Goal: Task Accomplishment & Management: Use online tool/utility

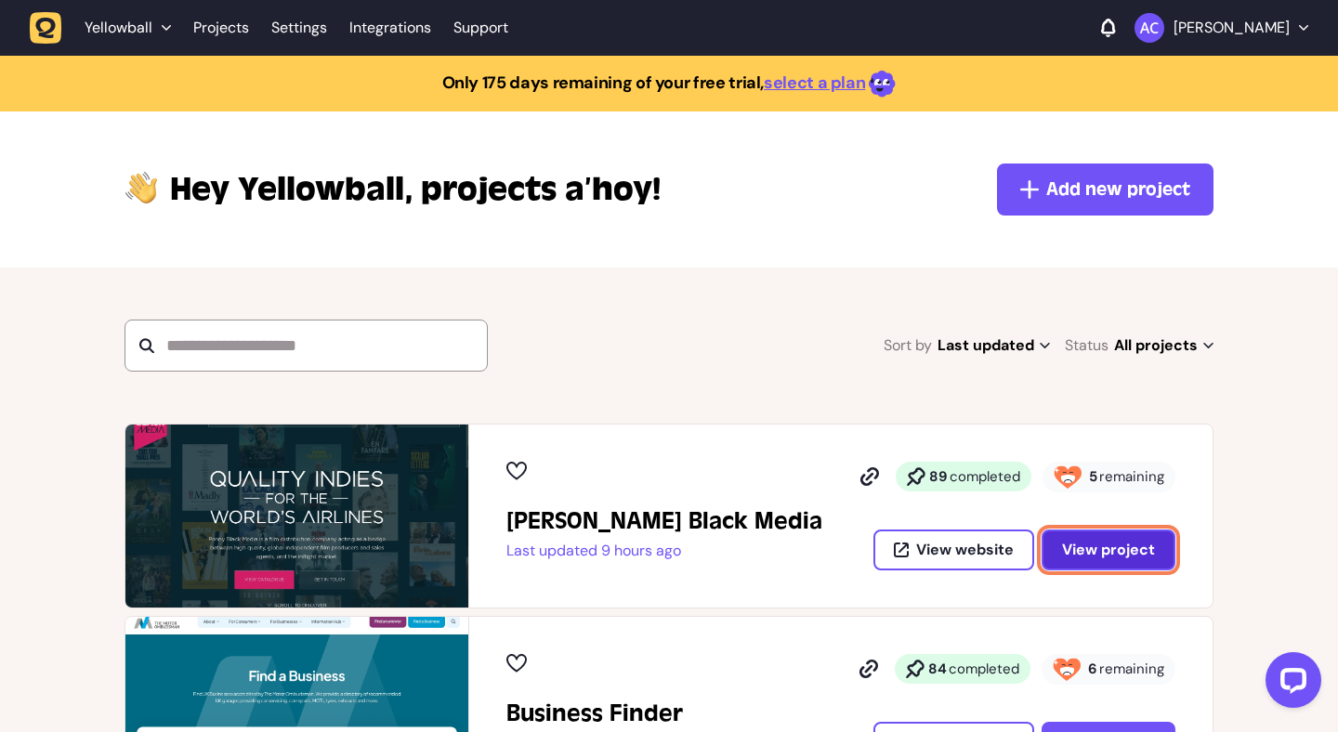
click at [1153, 565] on button "View project" at bounding box center [1109, 550] width 134 height 41
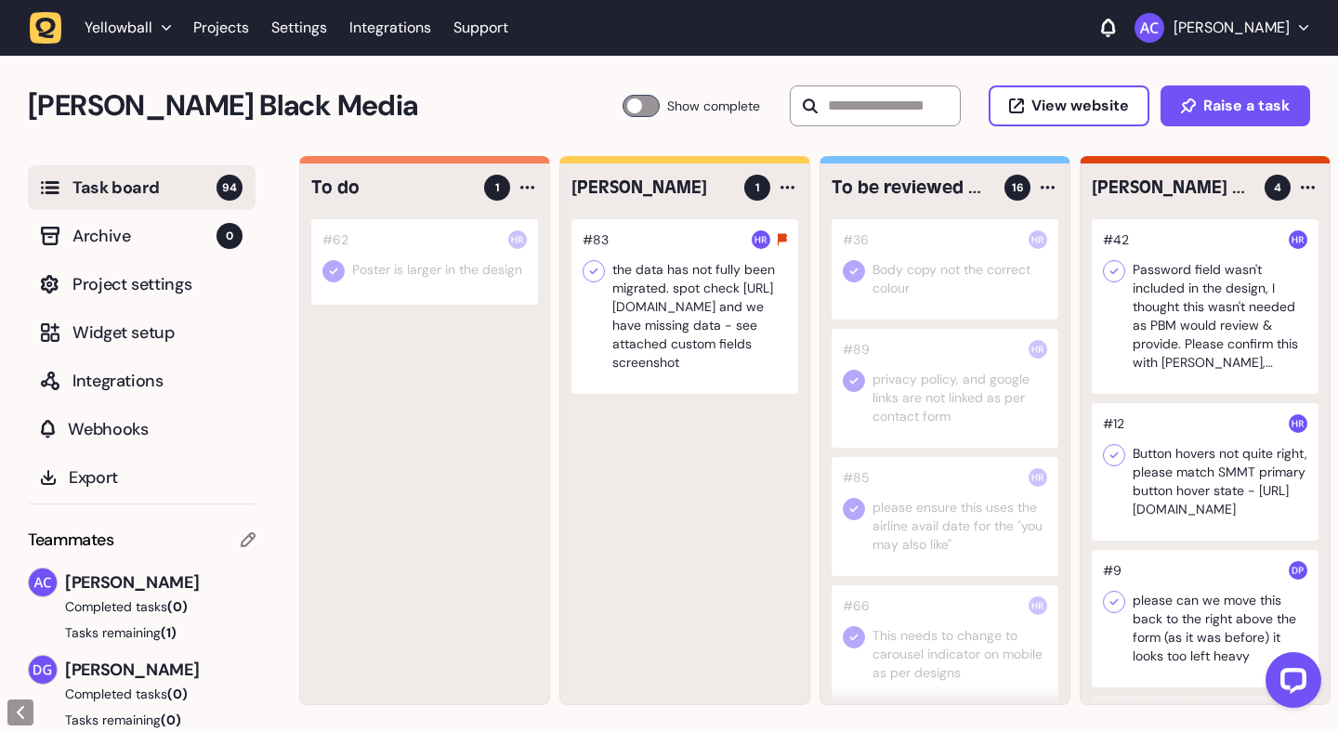
click at [939, 393] on div at bounding box center [945, 388] width 227 height 119
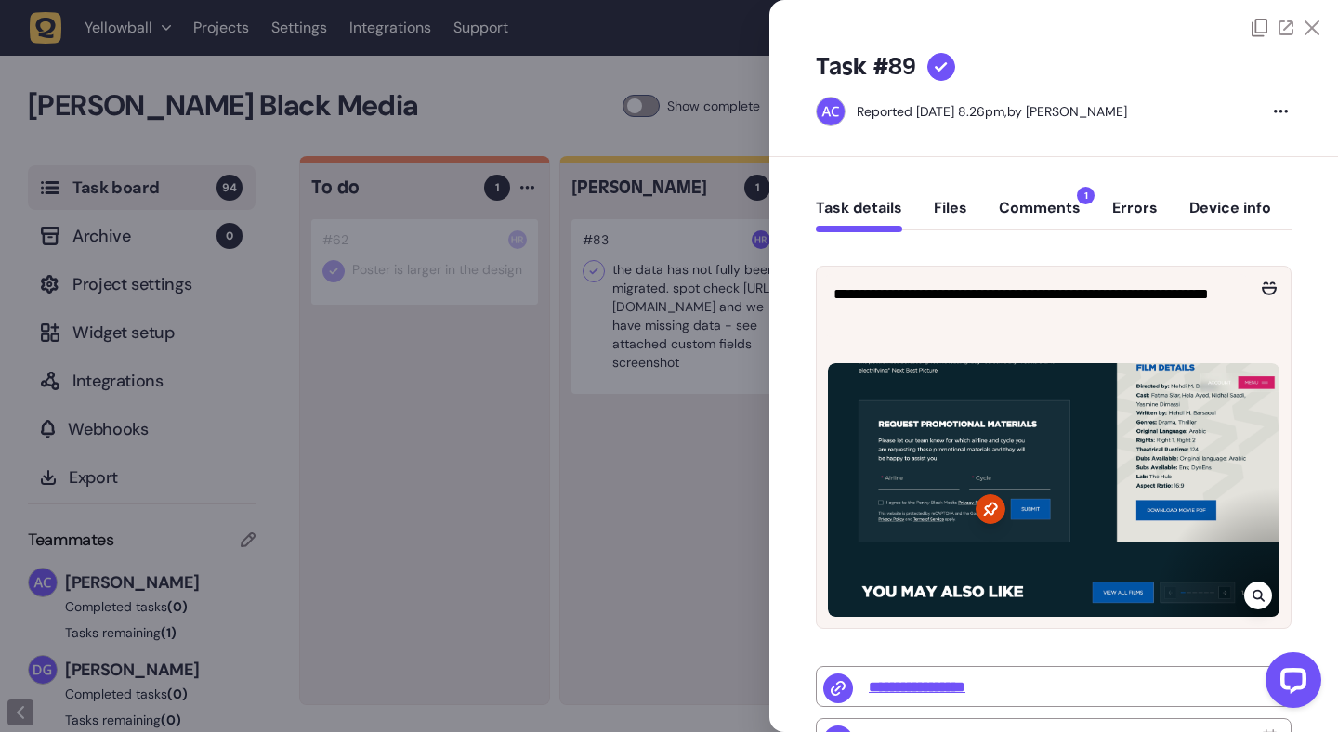
click at [1043, 201] on button "Comments 1" at bounding box center [1040, 215] width 82 height 33
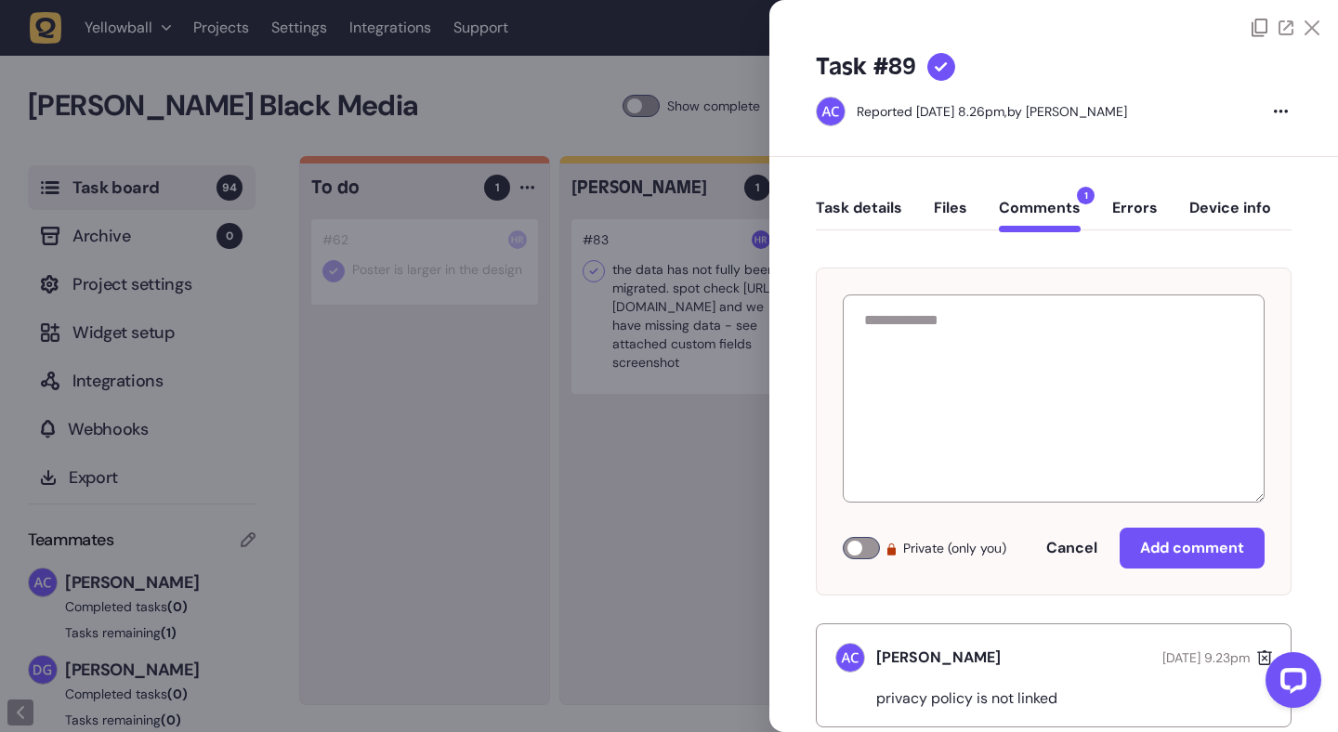
click at [878, 204] on button "Task details" at bounding box center [859, 215] width 86 height 33
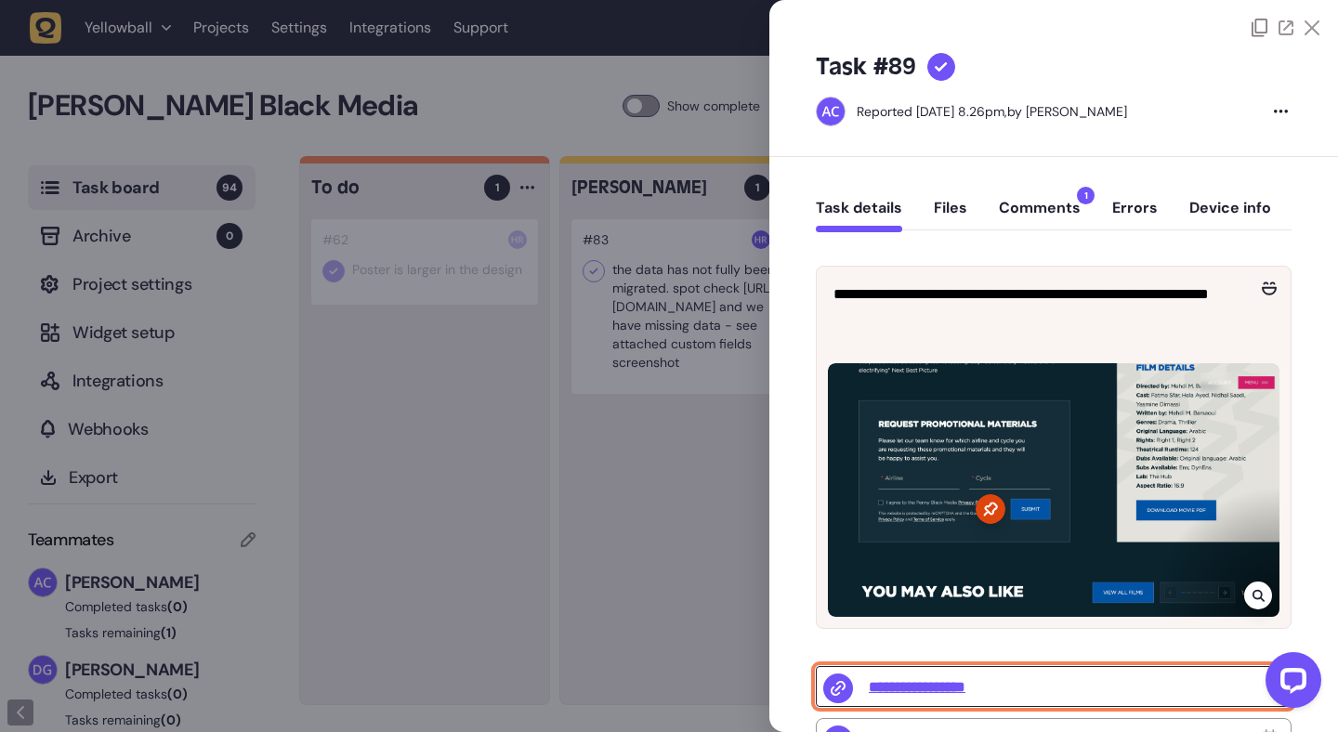
click at [965, 687] on input "**********" at bounding box center [1054, 686] width 476 height 41
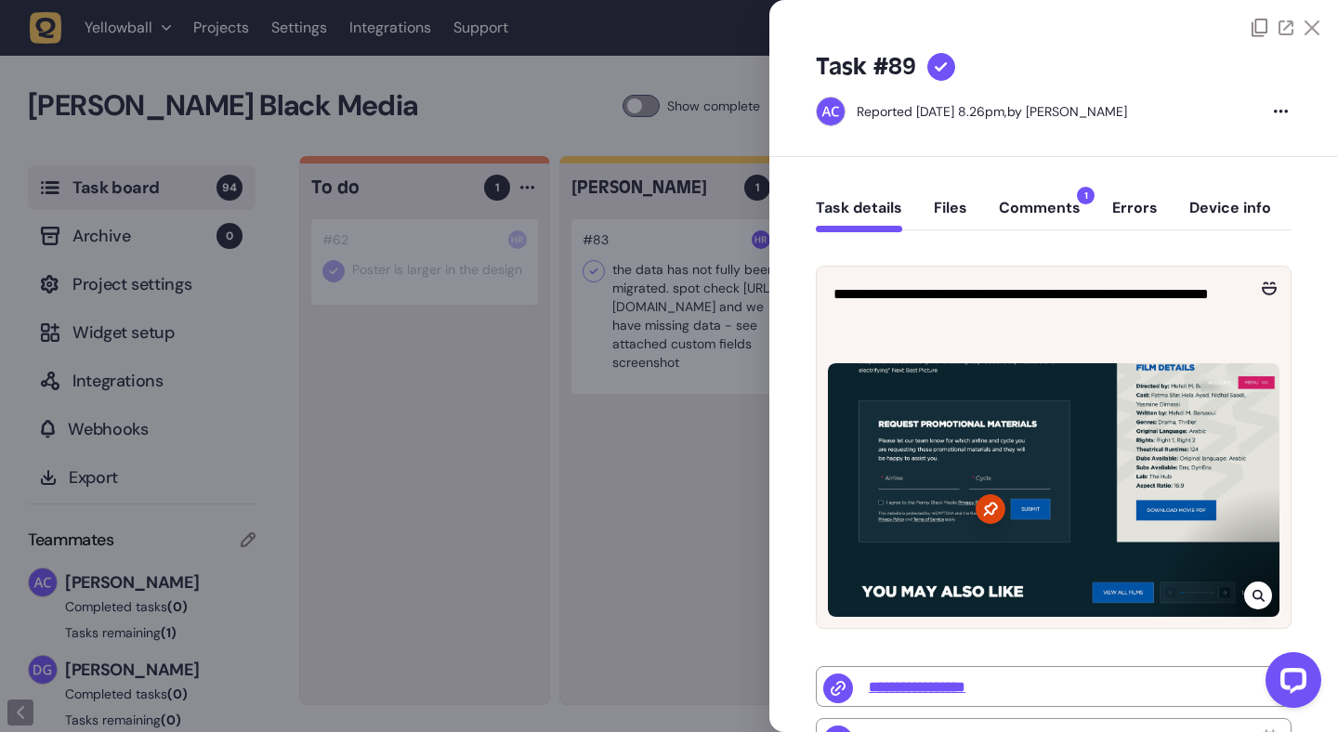
click at [1305, 27] on icon at bounding box center [1312, 27] width 15 height 15
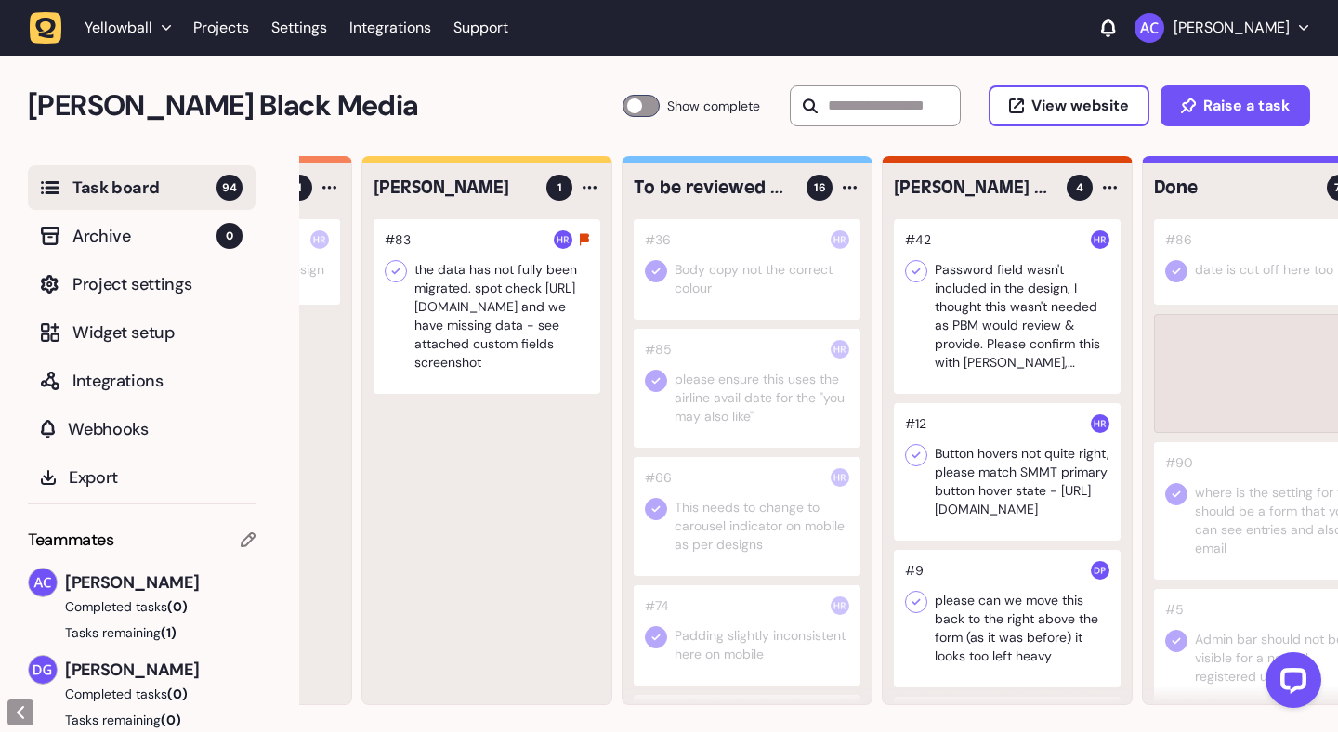
scroll to position [0, 217]
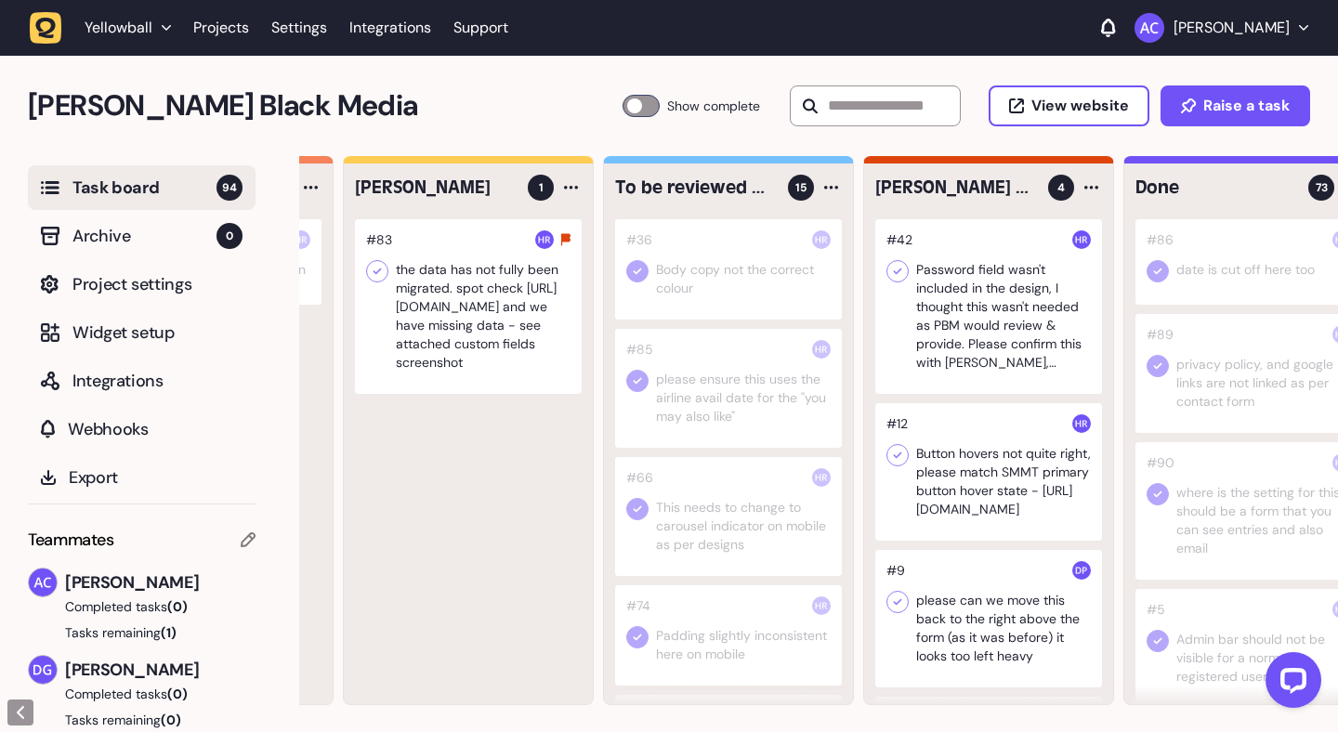
click at [743, 385] on div at bounding box center [728, 388] width 227 height 119
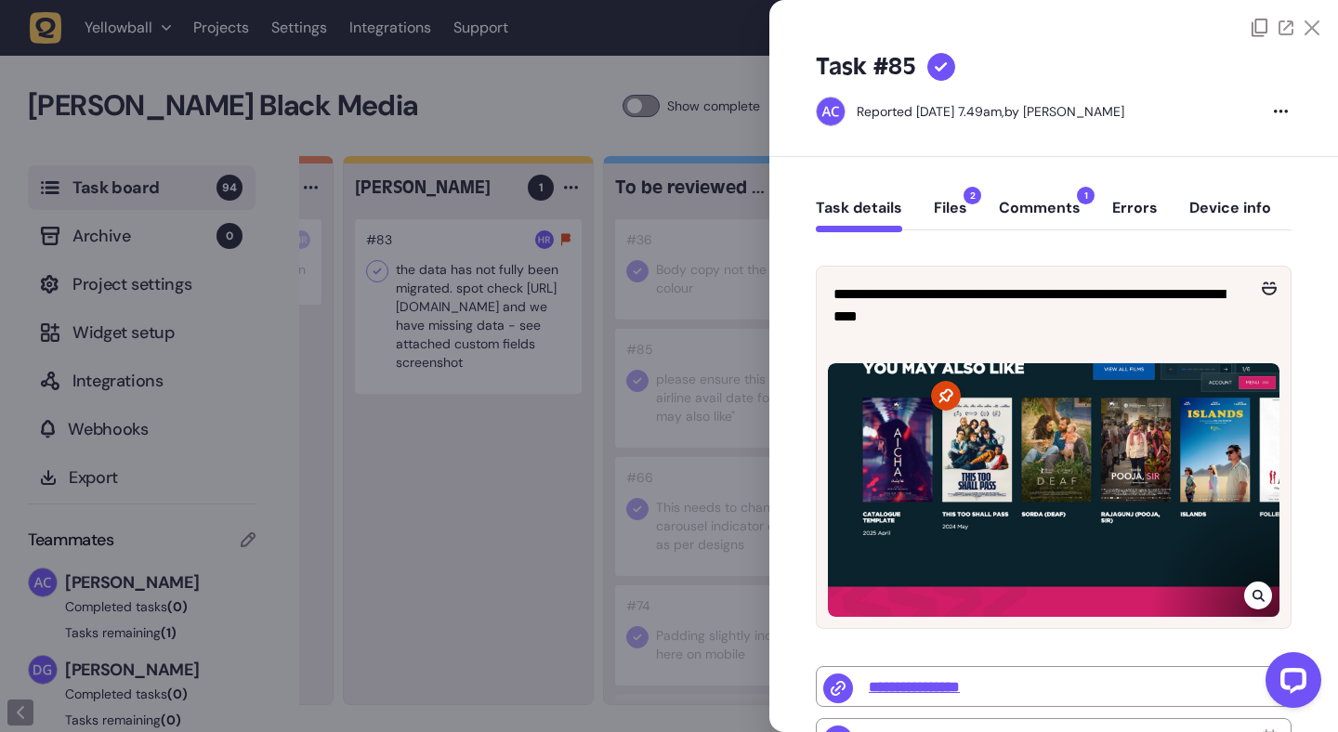
click at [1031, 207] on button "Comments 1" at bounding box center [1040, 215] width 82 height 33
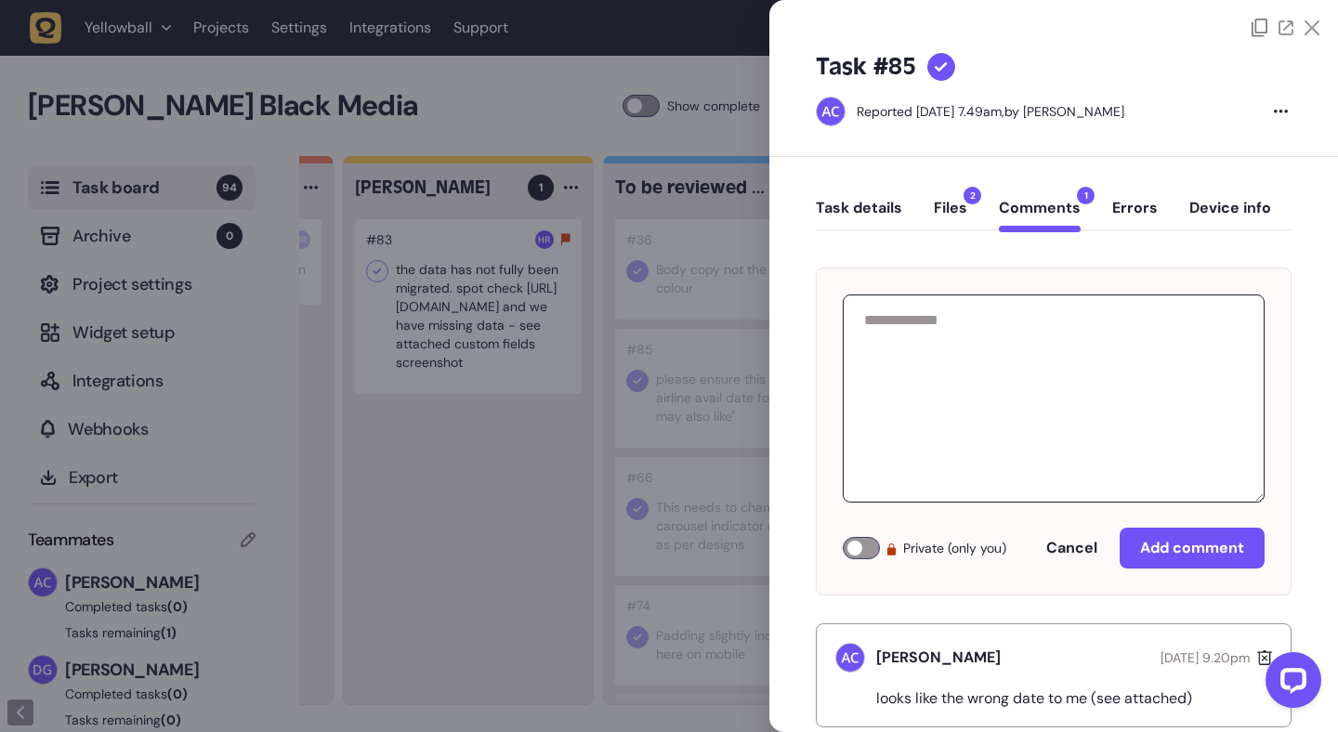
scroll to position [41, 0]
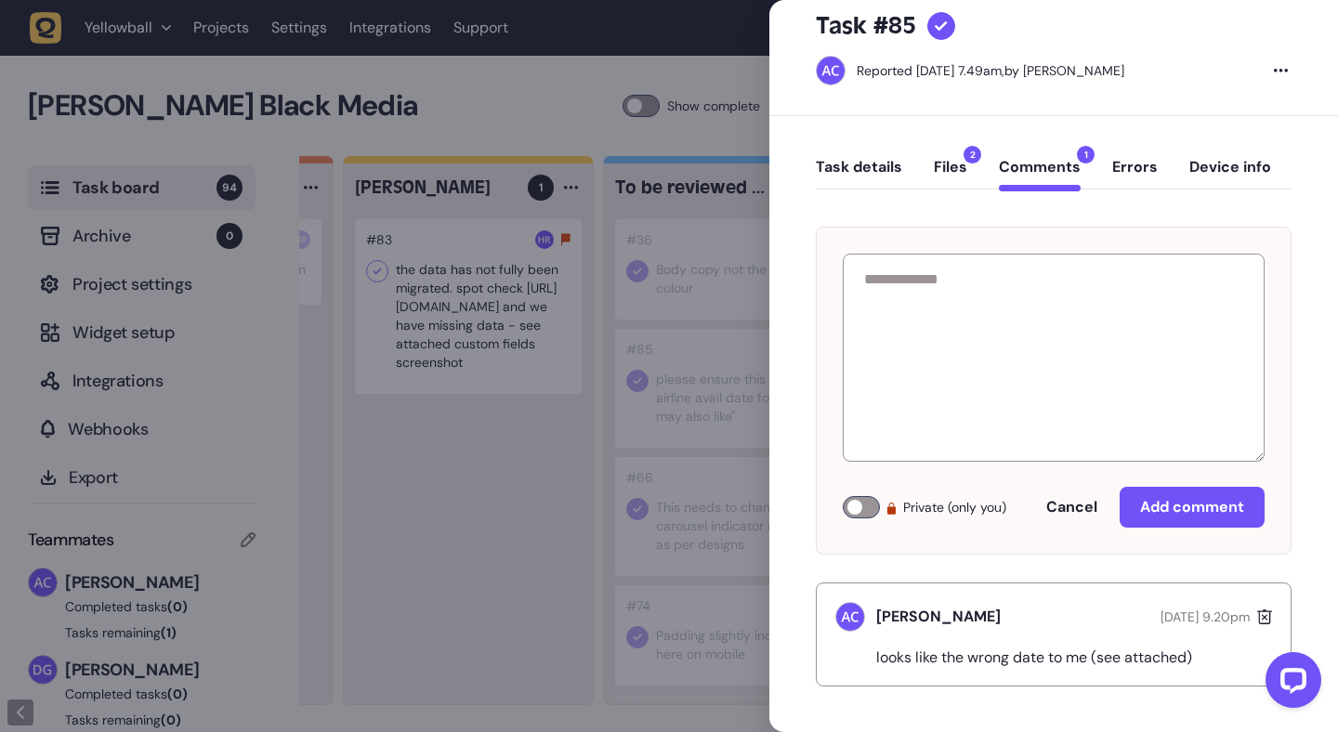
click at [886, 158] on button "Task details" at bounding box center [859, 174] width 86 height 33
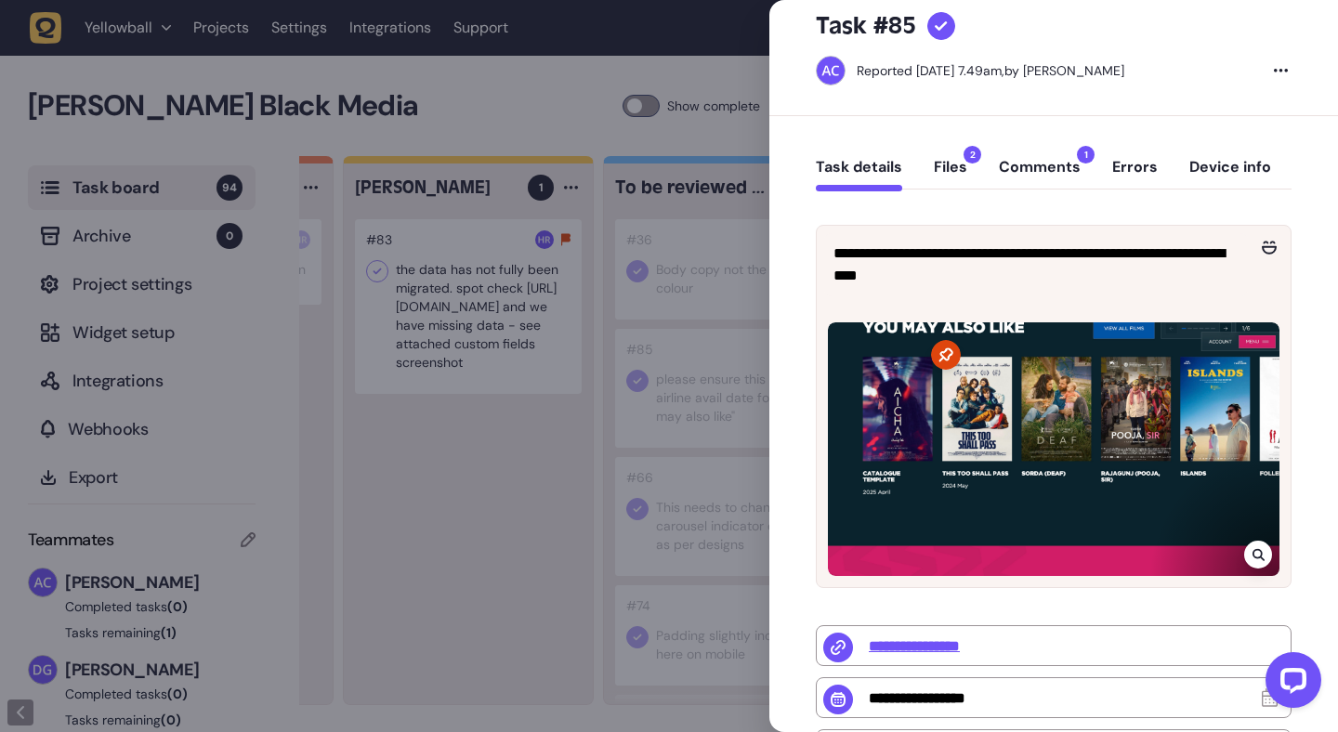
click at [1040, 175] on button "Comments 1" at bounding box center [1040, 174] width 82 height 33
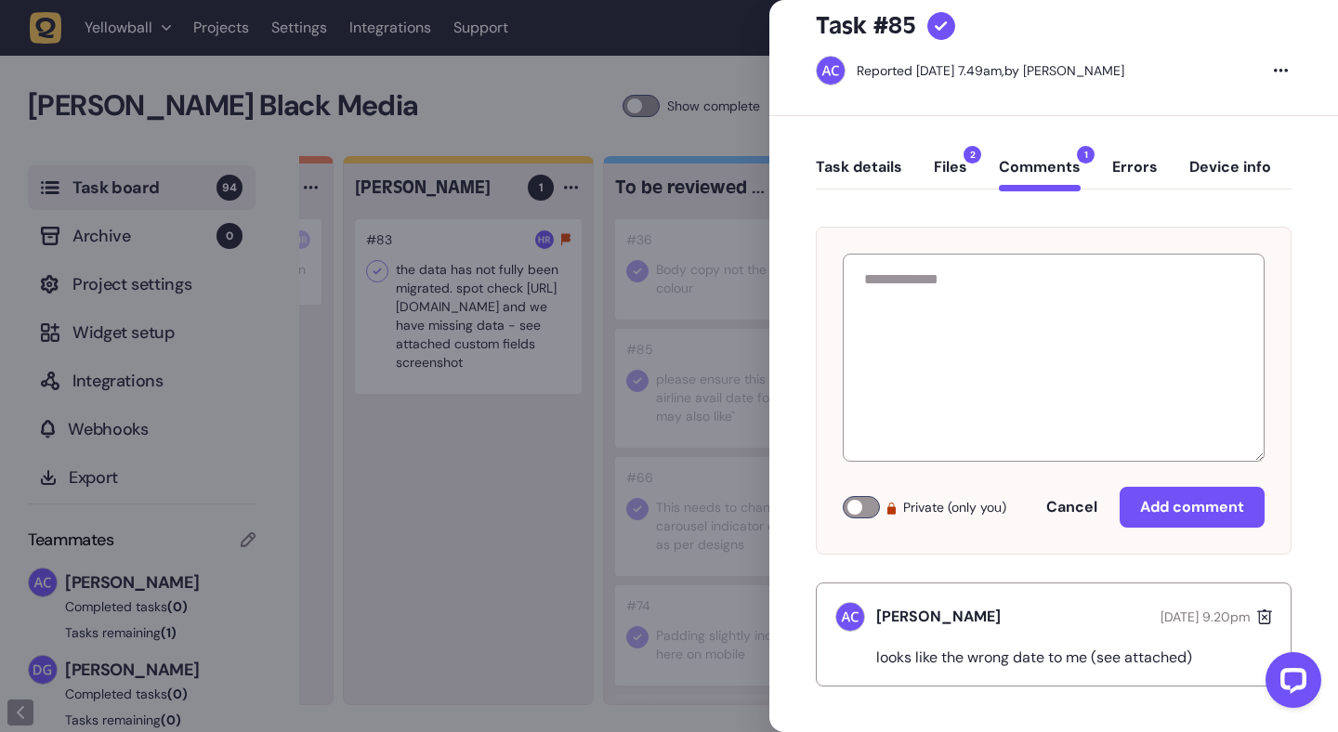
click at [952, 170] on button "Files 2" at bounding box center [950, 174] width 33 height 33
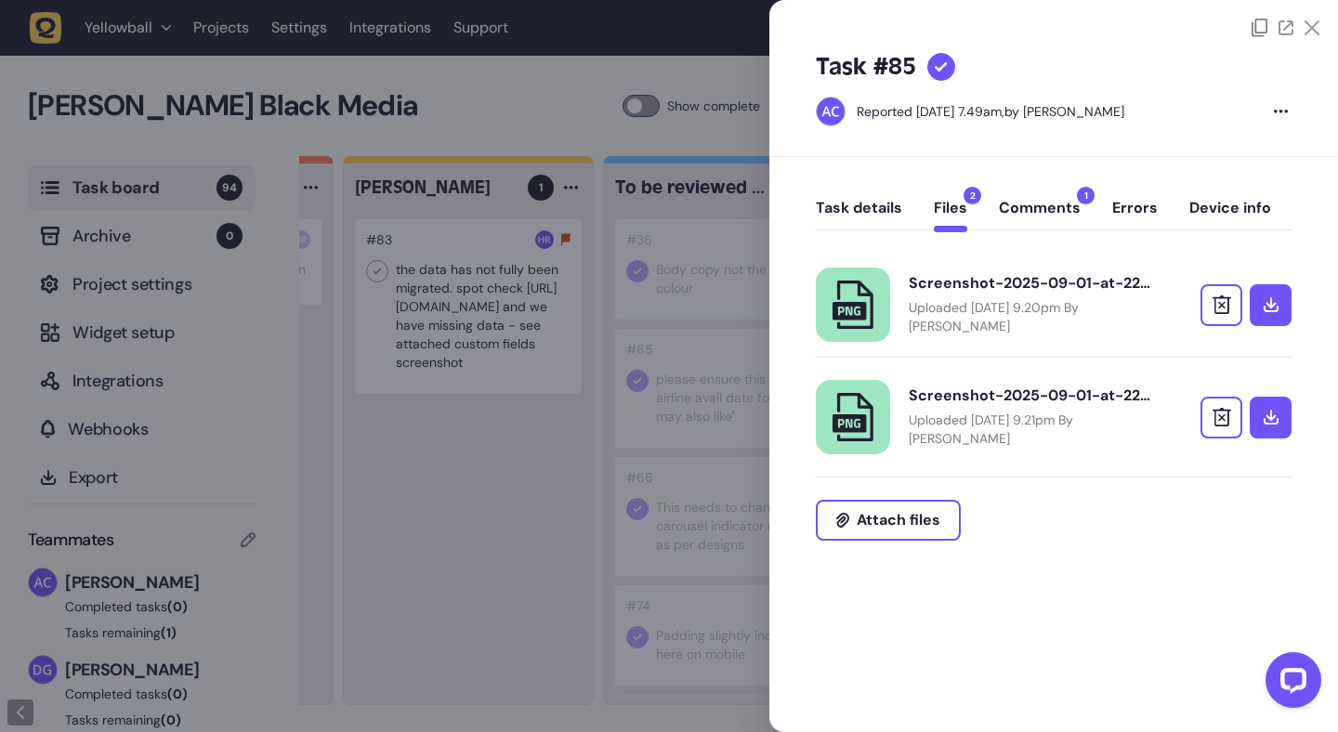
click at [873, 204] on button "Task details" at bounding box center [859, 215] width 86 height 33
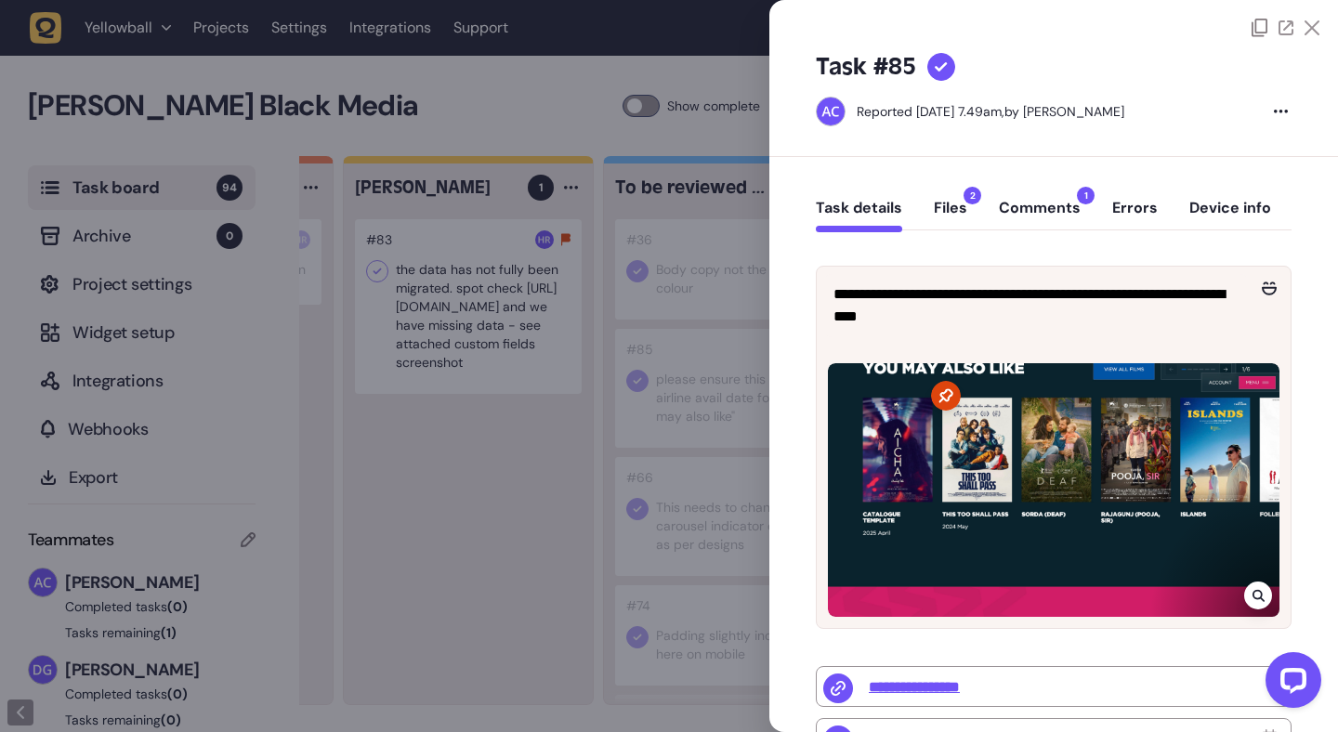
click at [539, 391] on div at bounding box center [669, 366] width 1338 height 732
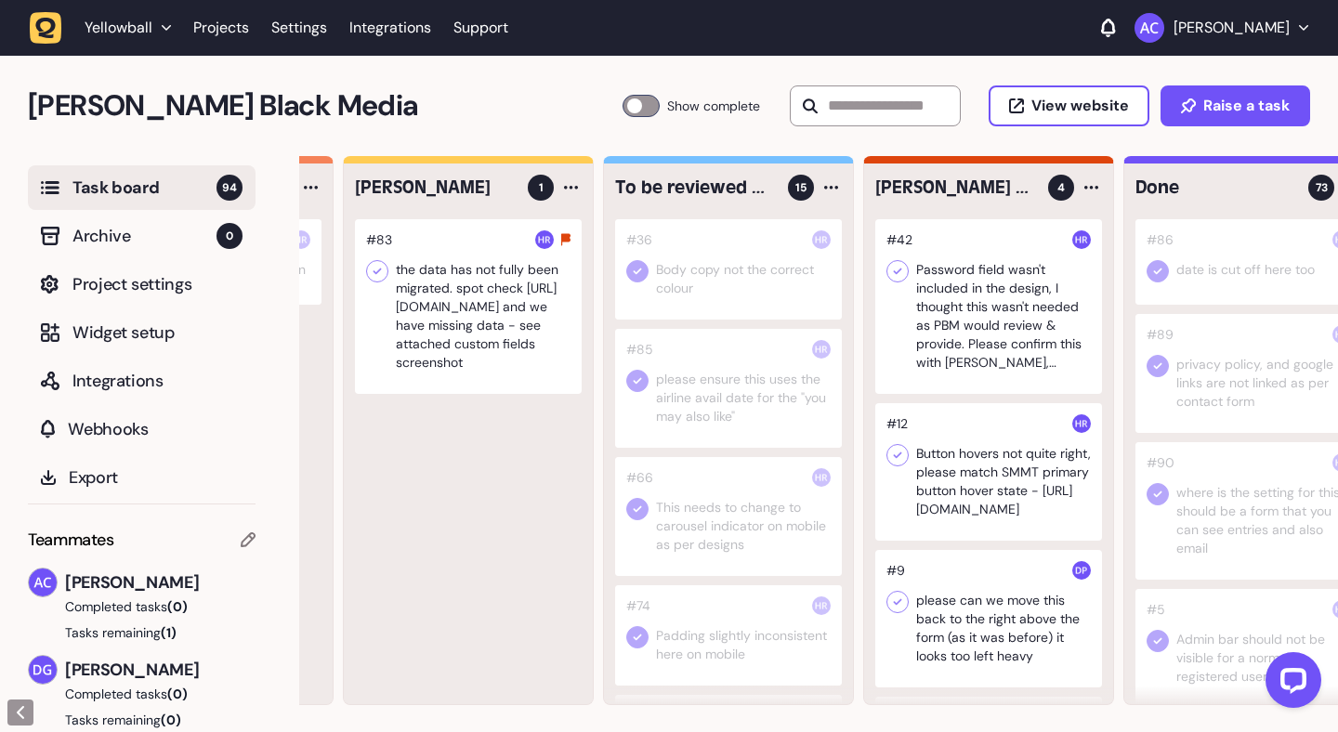
click at [742, 395] on div at bounding box center [728, 388] width 227 height 119
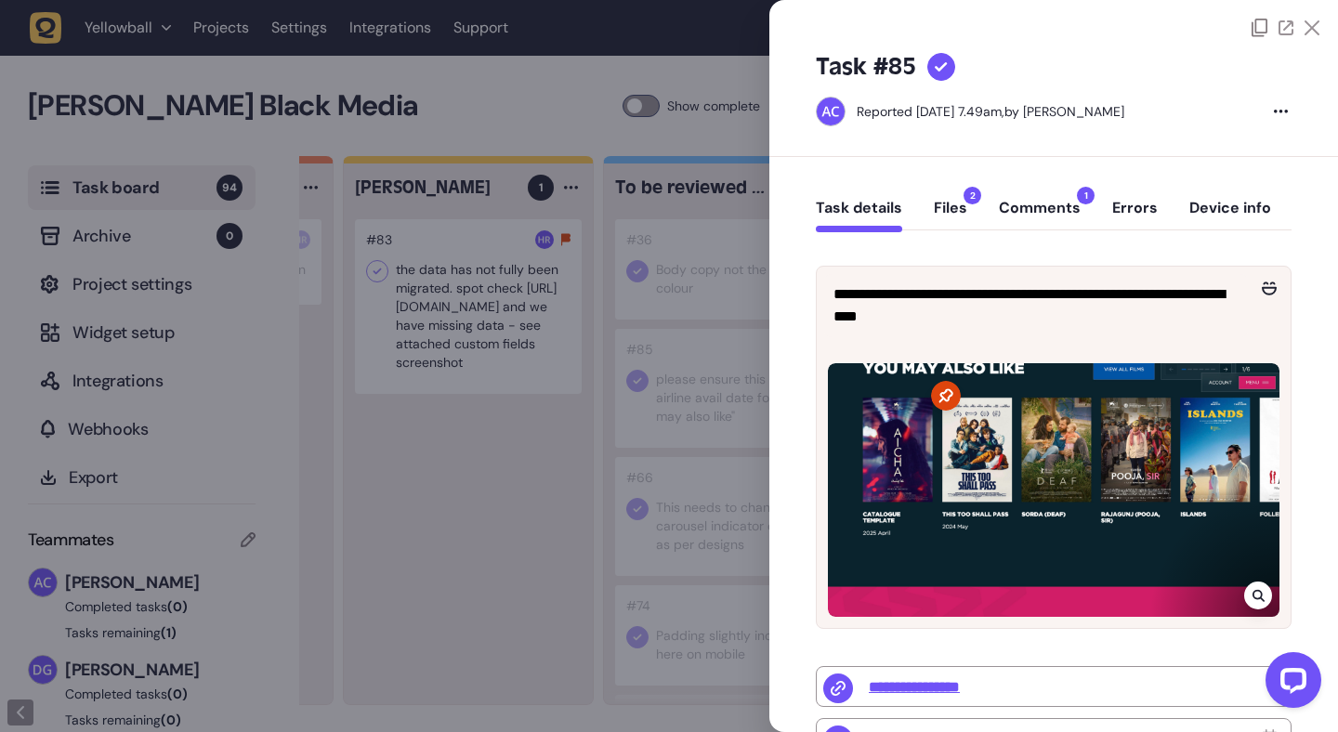
click at [939, 71] on icon at bounding box center [941, 67] width 13 height 10
click at [1305, 20] on icon at bounding box center [1312, 27] width 15 height 15
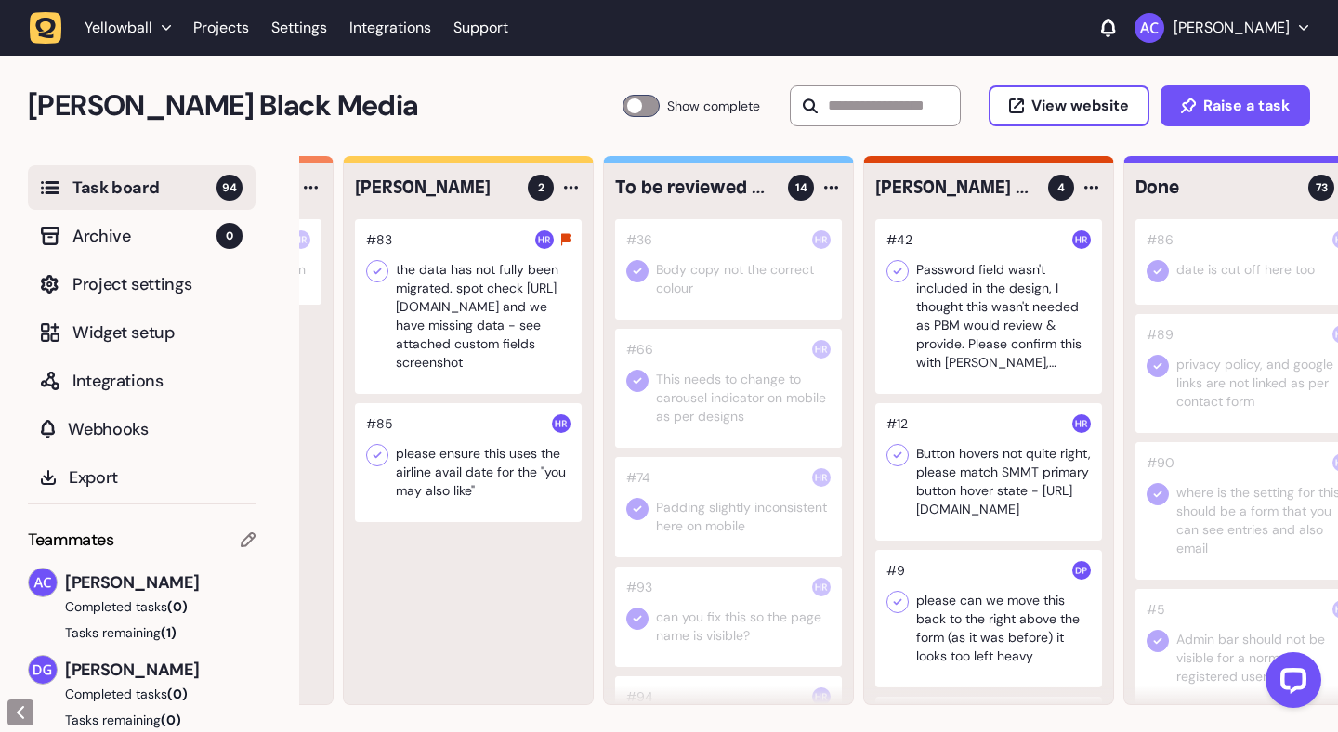
click at [674, 395] on div at bounding box center [728, 388] width 227 height 119
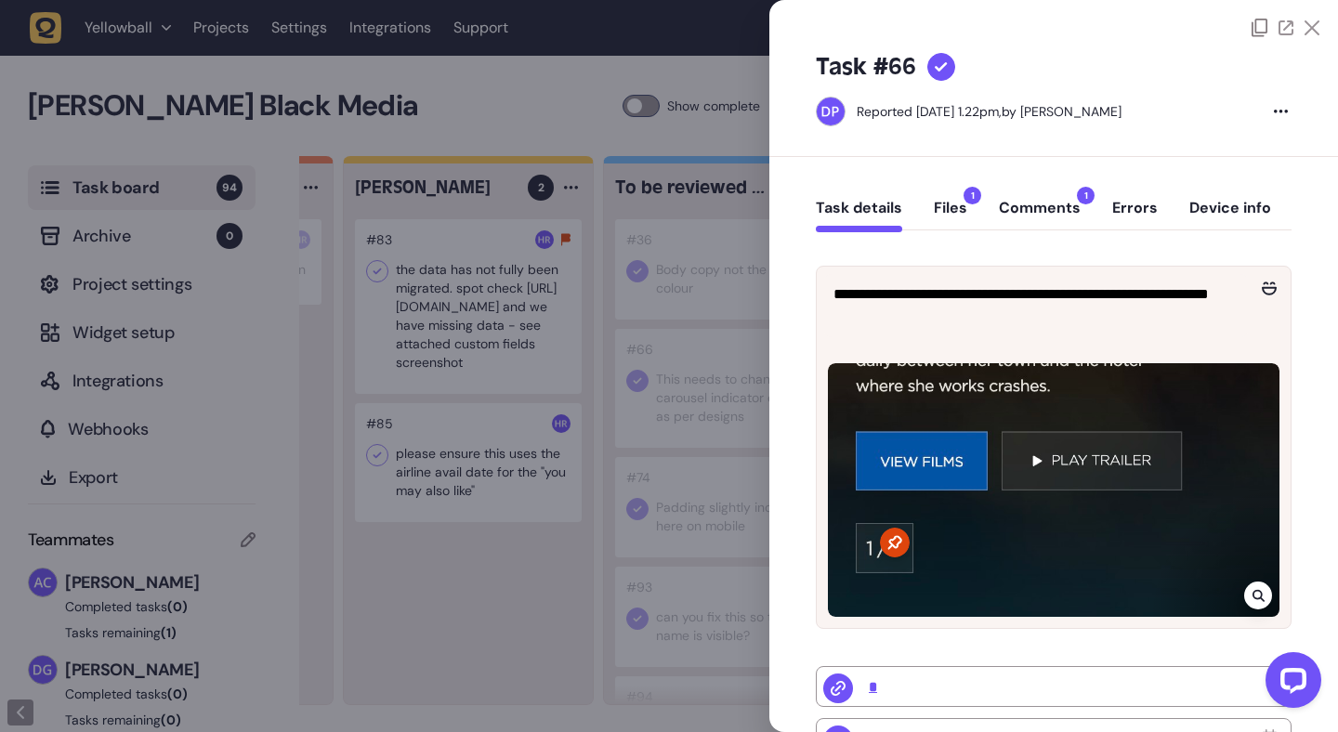
click at [1034, 215] on button "Comments 1" at bounding box center [1040, 215] width 82 height 33
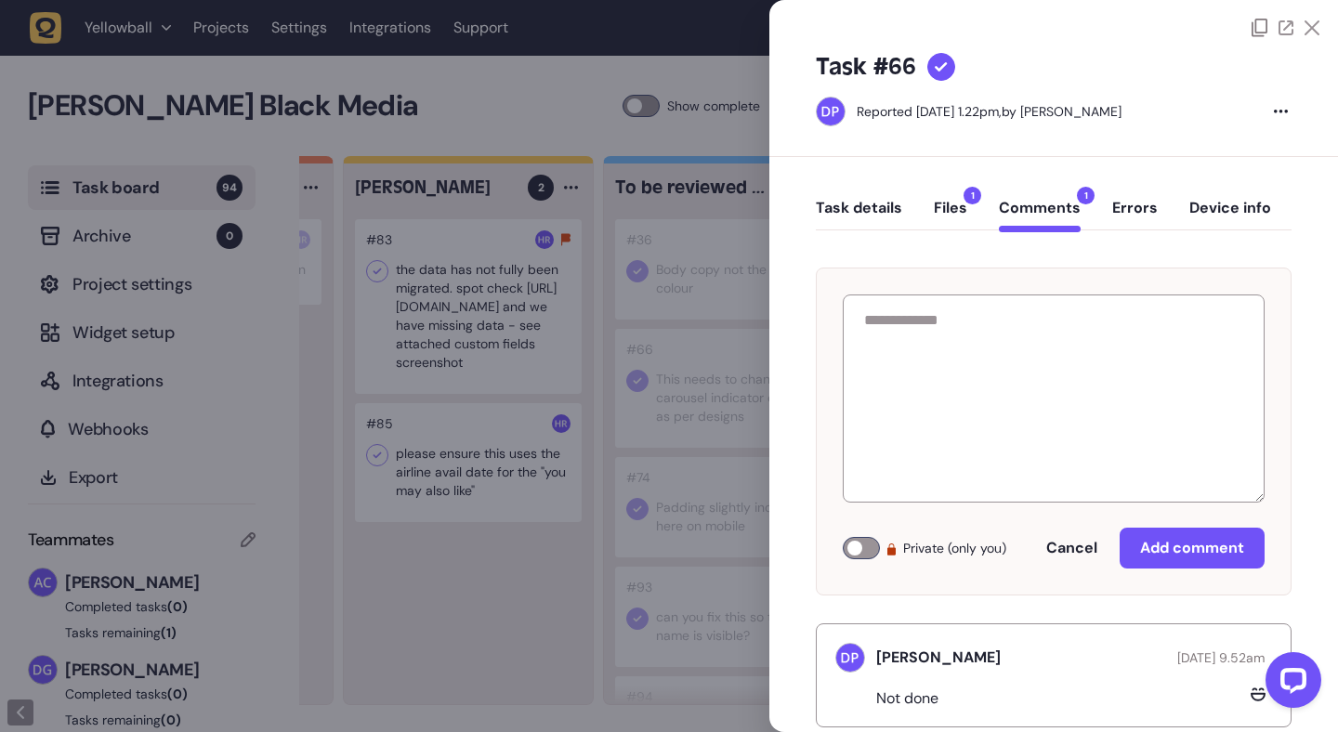
click at [621, 482] on div at bounding box center [669, 366] width 1338 height 732
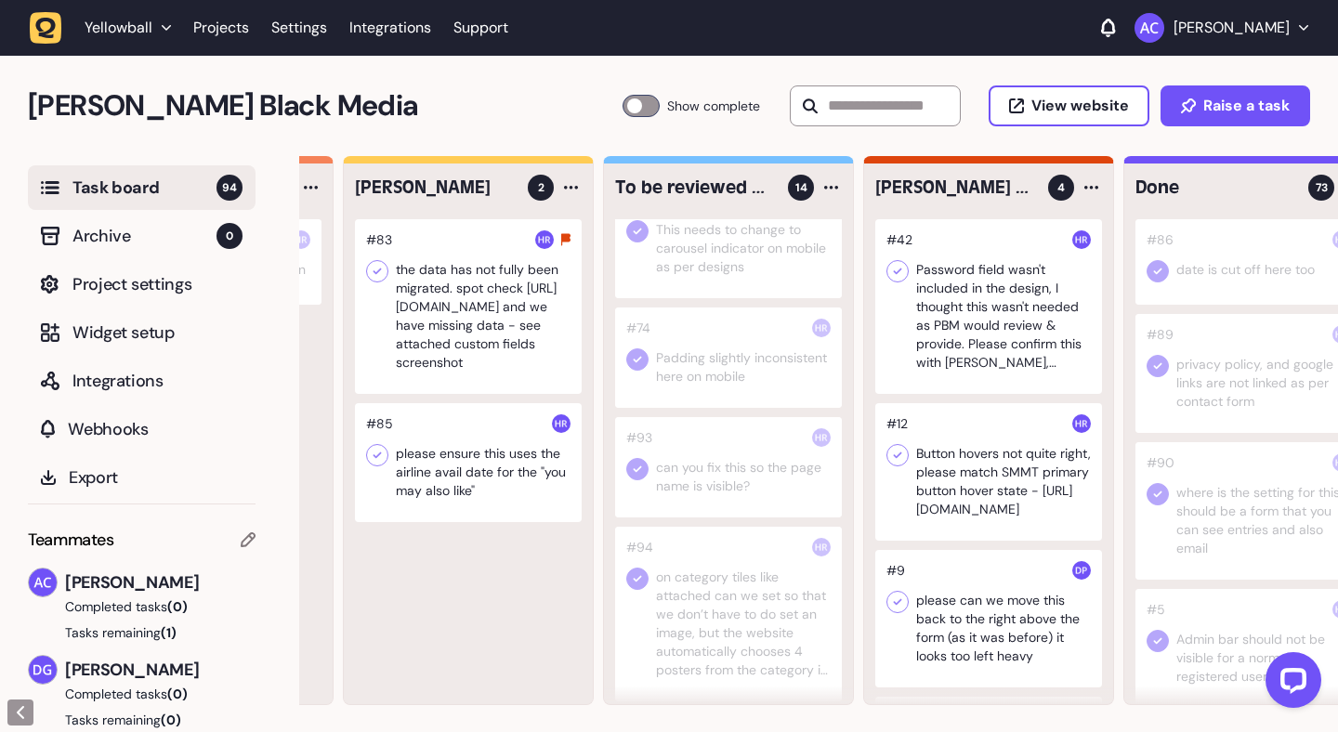
scroll to position [175, 0]
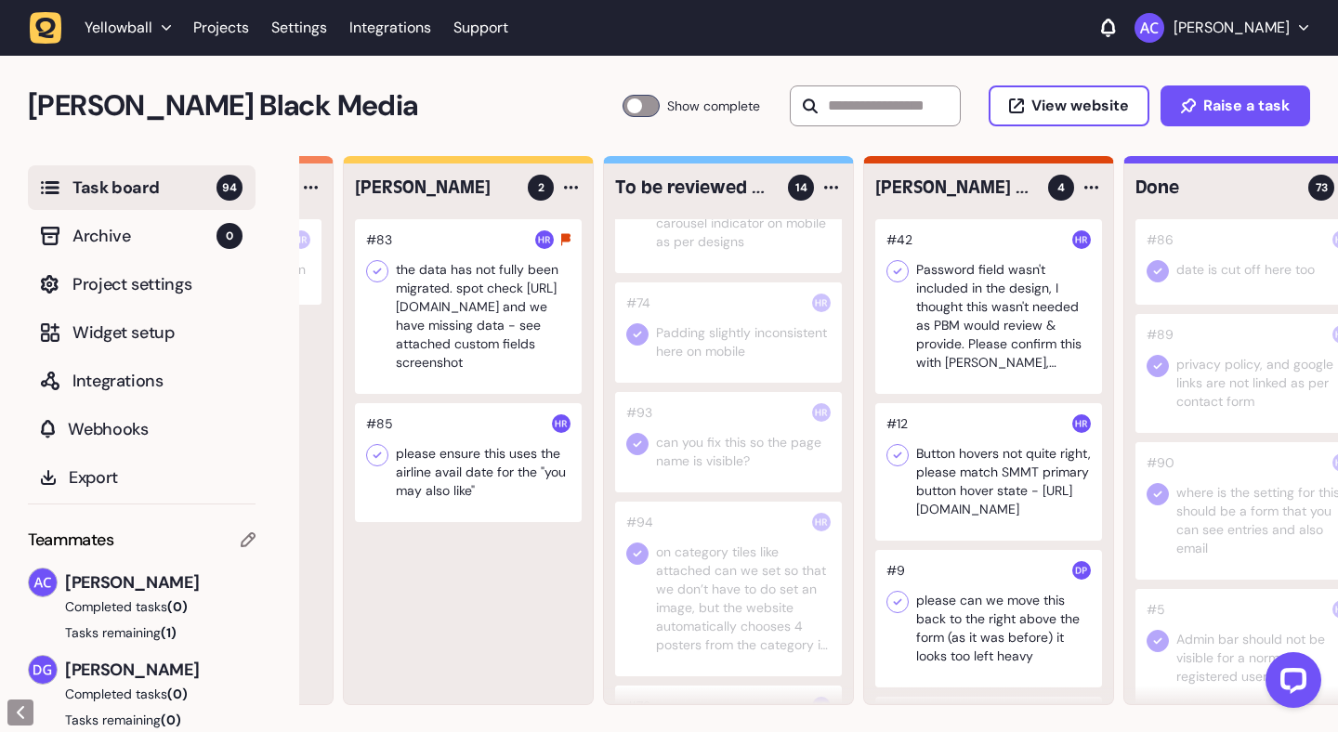
click at [733, 470] on div at bounding box center [728, 442] width 227 height 100
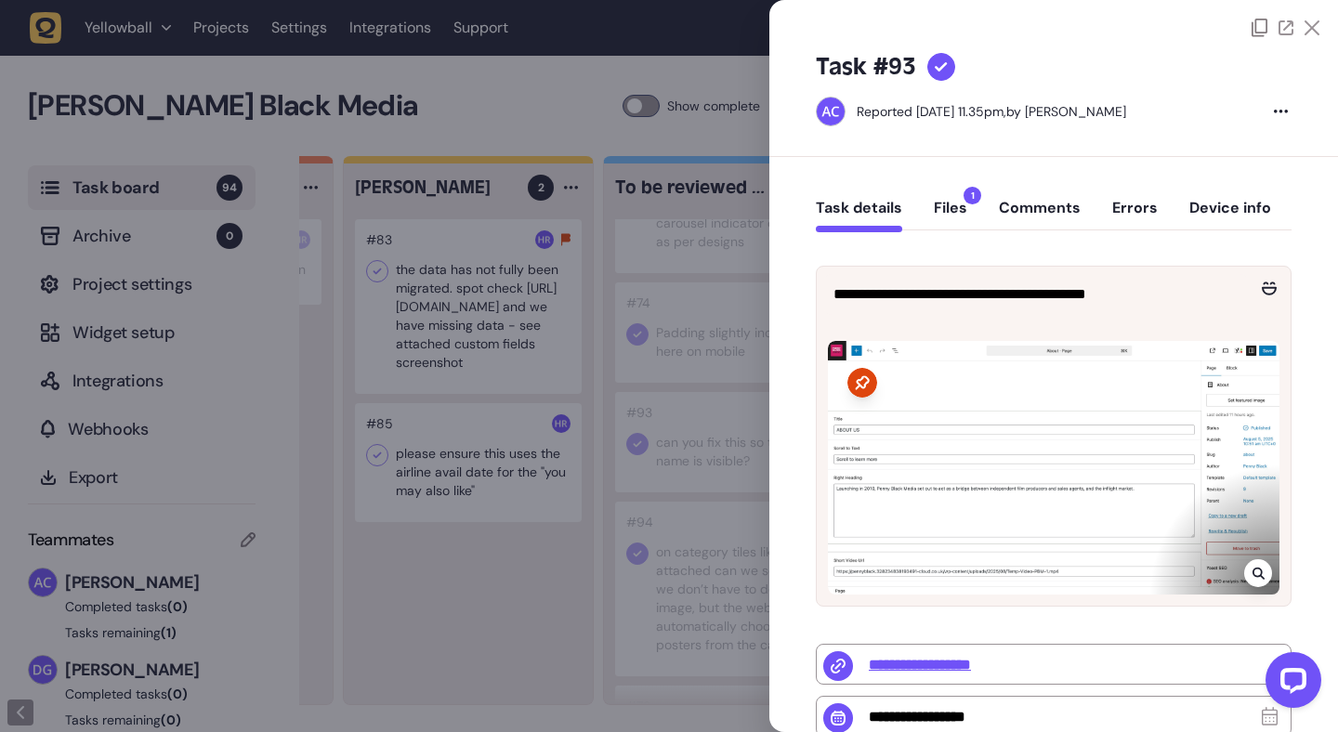
click at [630, 375] on div at bounding box center [669, 366] width 1338 height 732
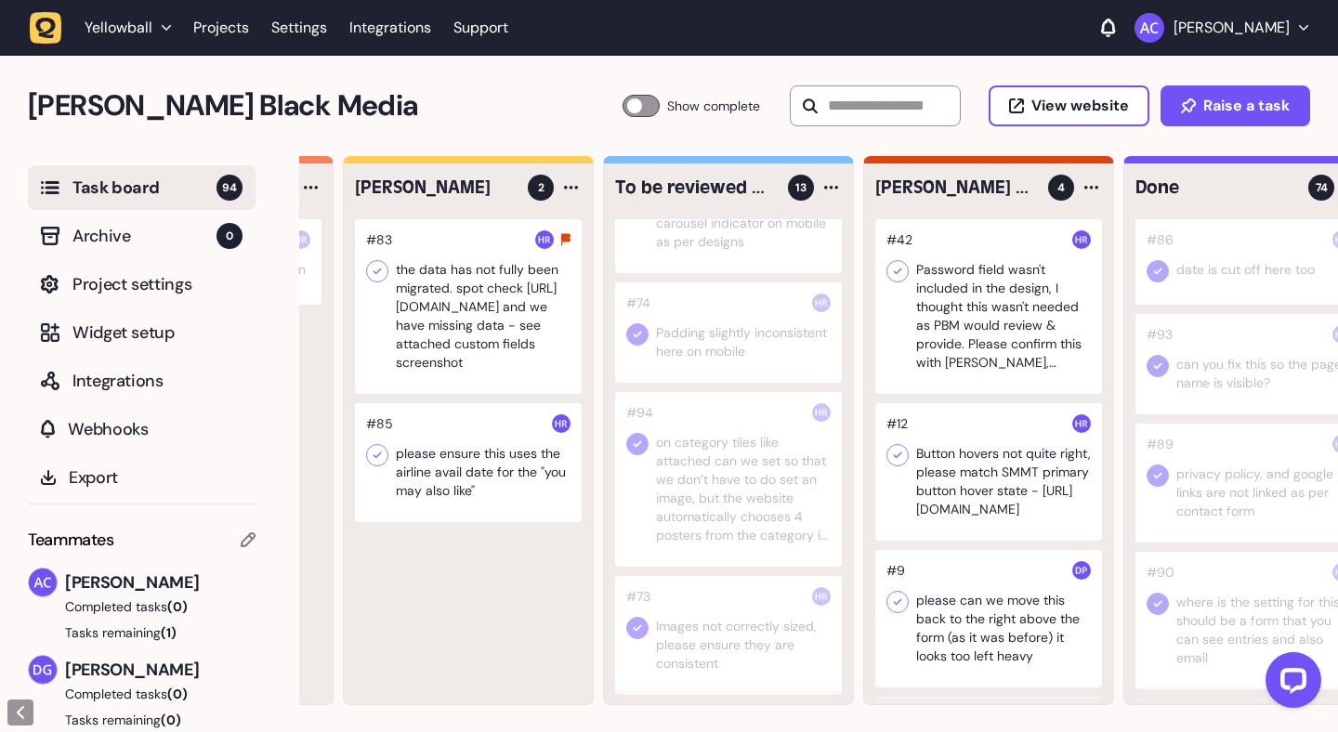
click at [776, 480] on div at bounding box center [728, 479] width 227 height 175
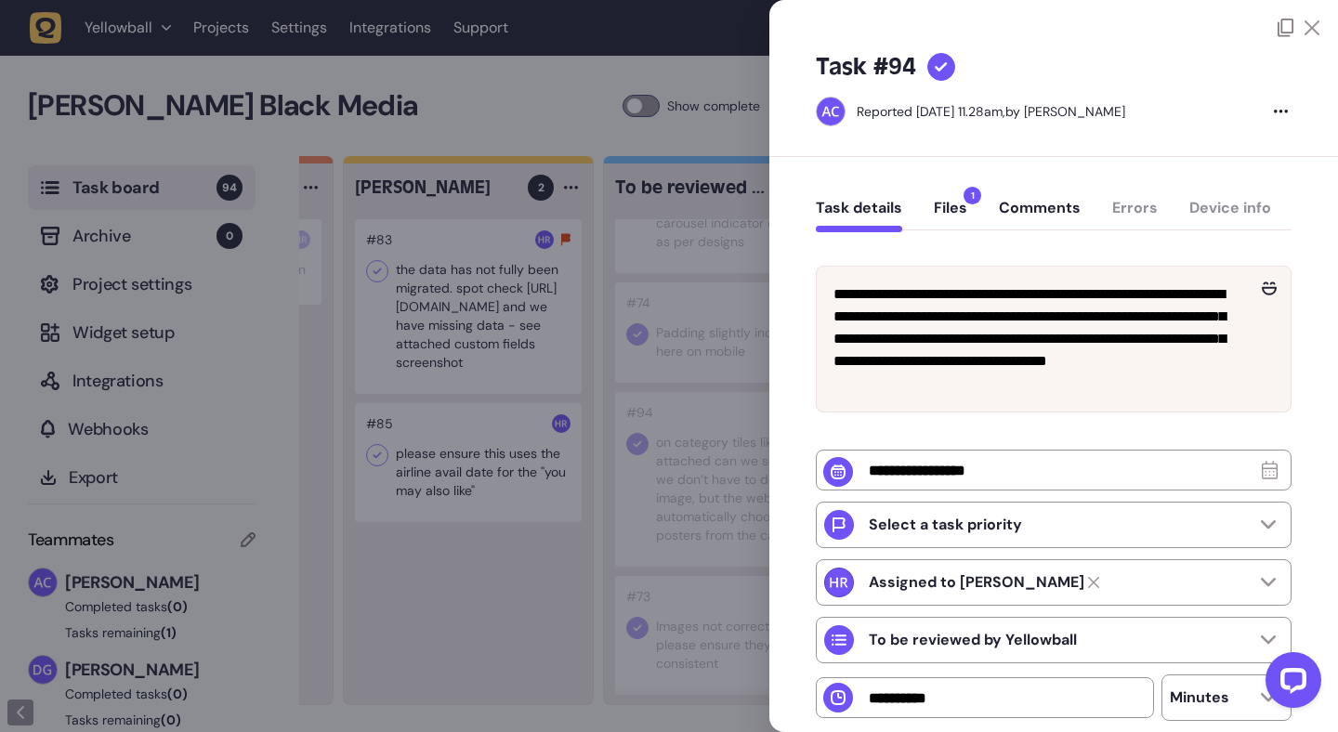
click at [1052, 206] on button "Comments" at bounding box center [1040, 215] width 82 height 33
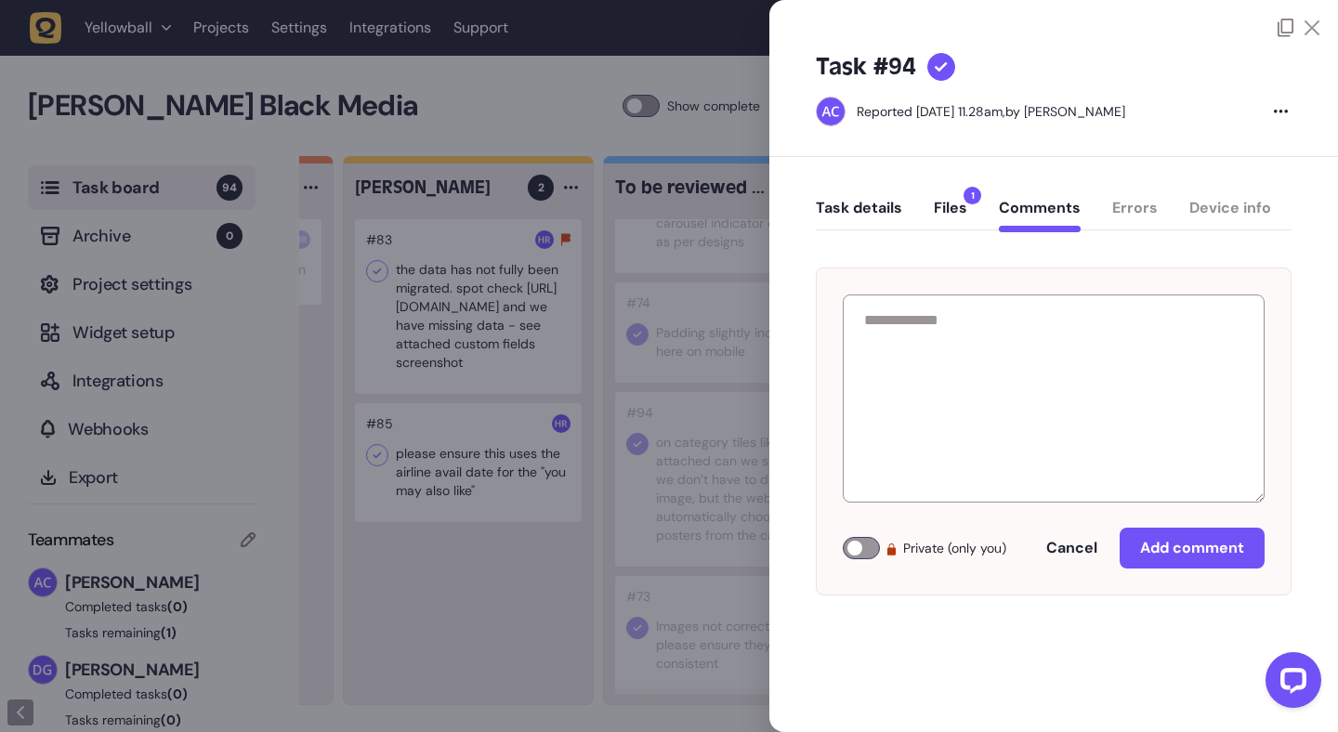
click at [956, 208] on button "Files 1" at bounding box center [950, 215] width 33 height 33
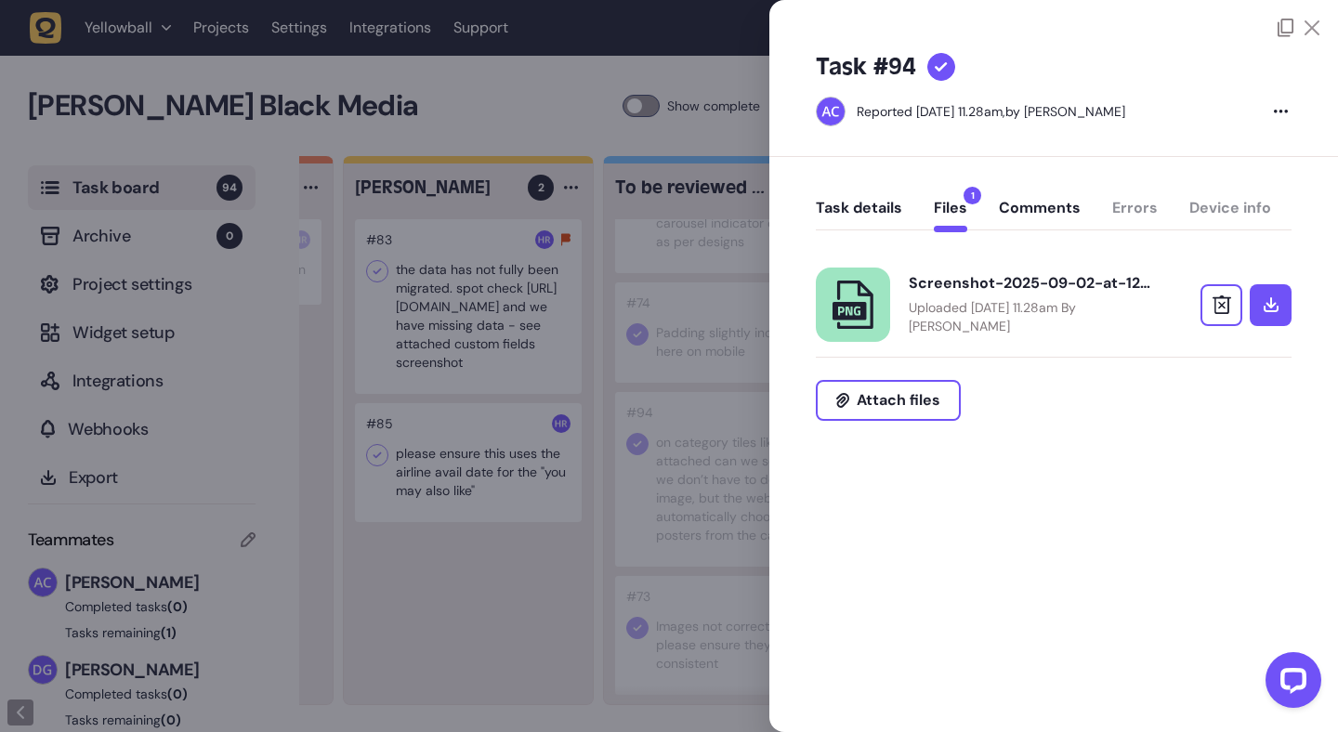
click at [871, 208] on button "Task details" at bounding box center [859, 215] width 86 height 33
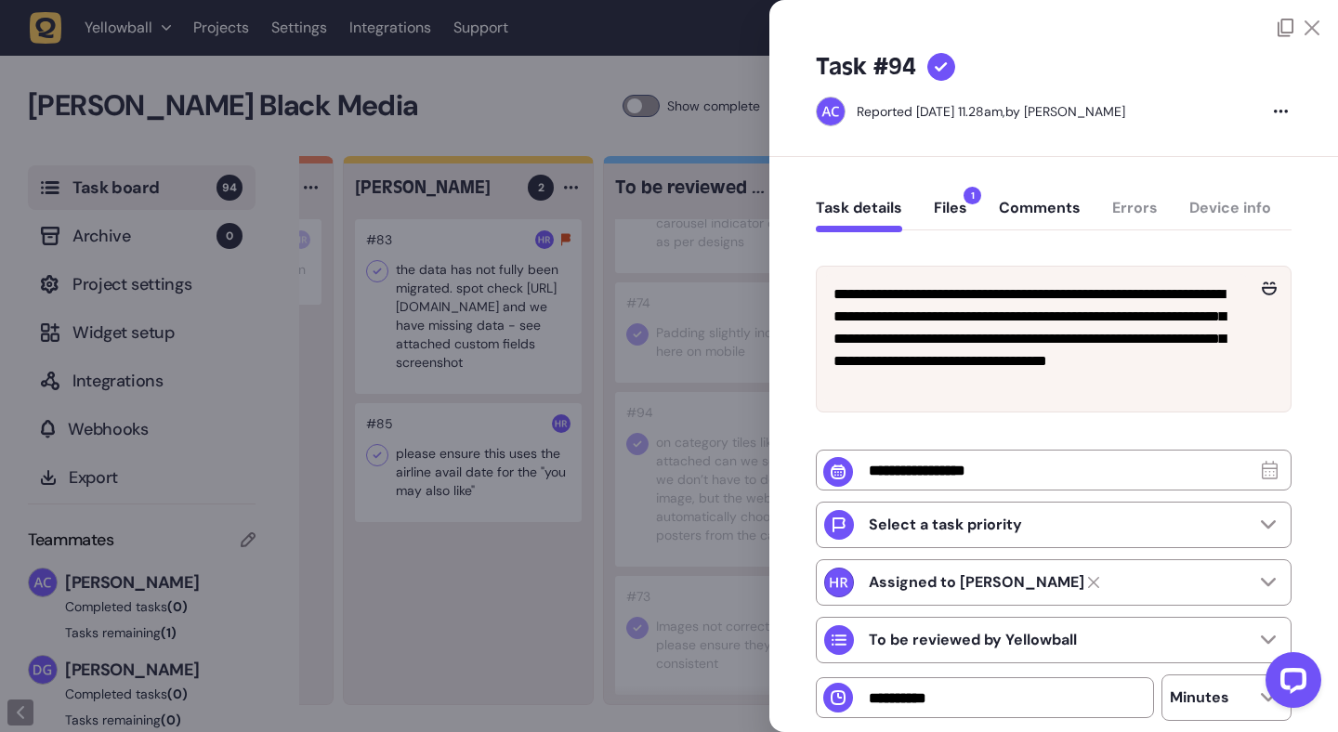
click at [1305, 30] on icon at bounding box center [1312, 27] width 15 height 15
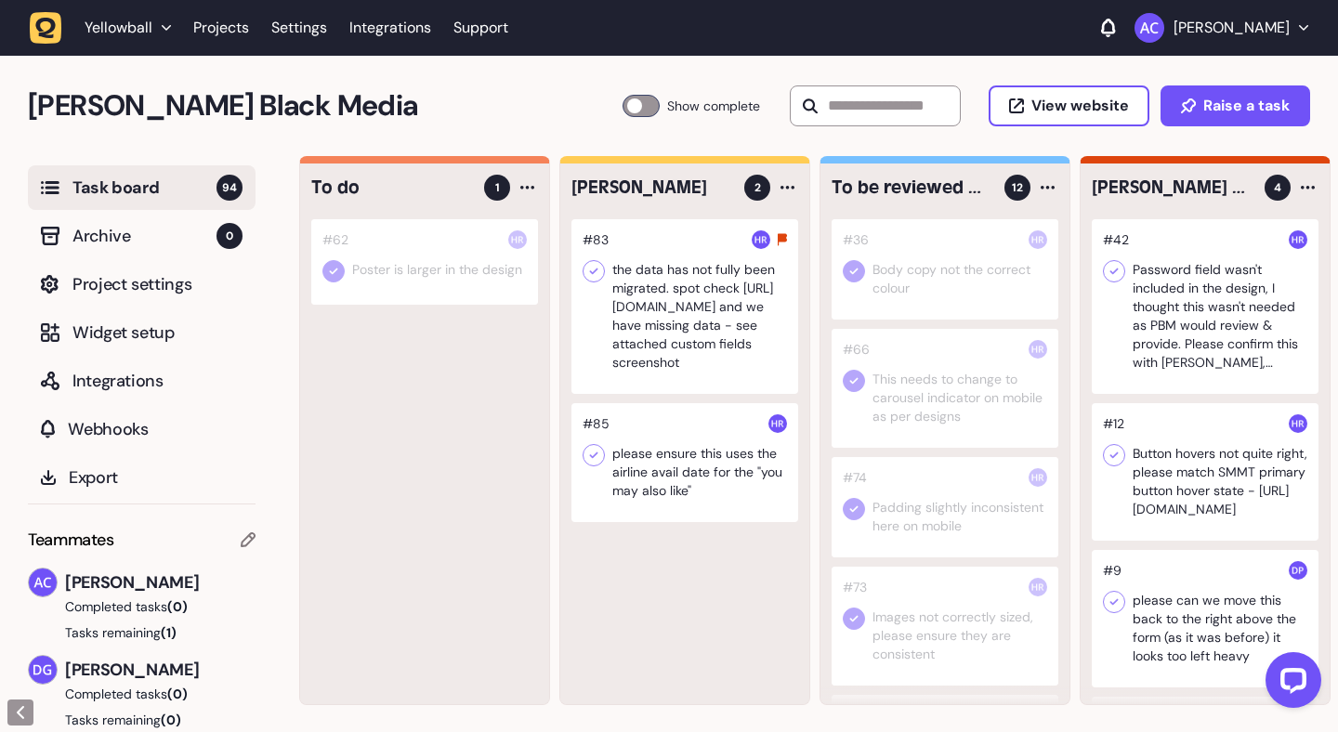
click at [427, 268] on div at bounding box center [424, 261] width 227 height 85
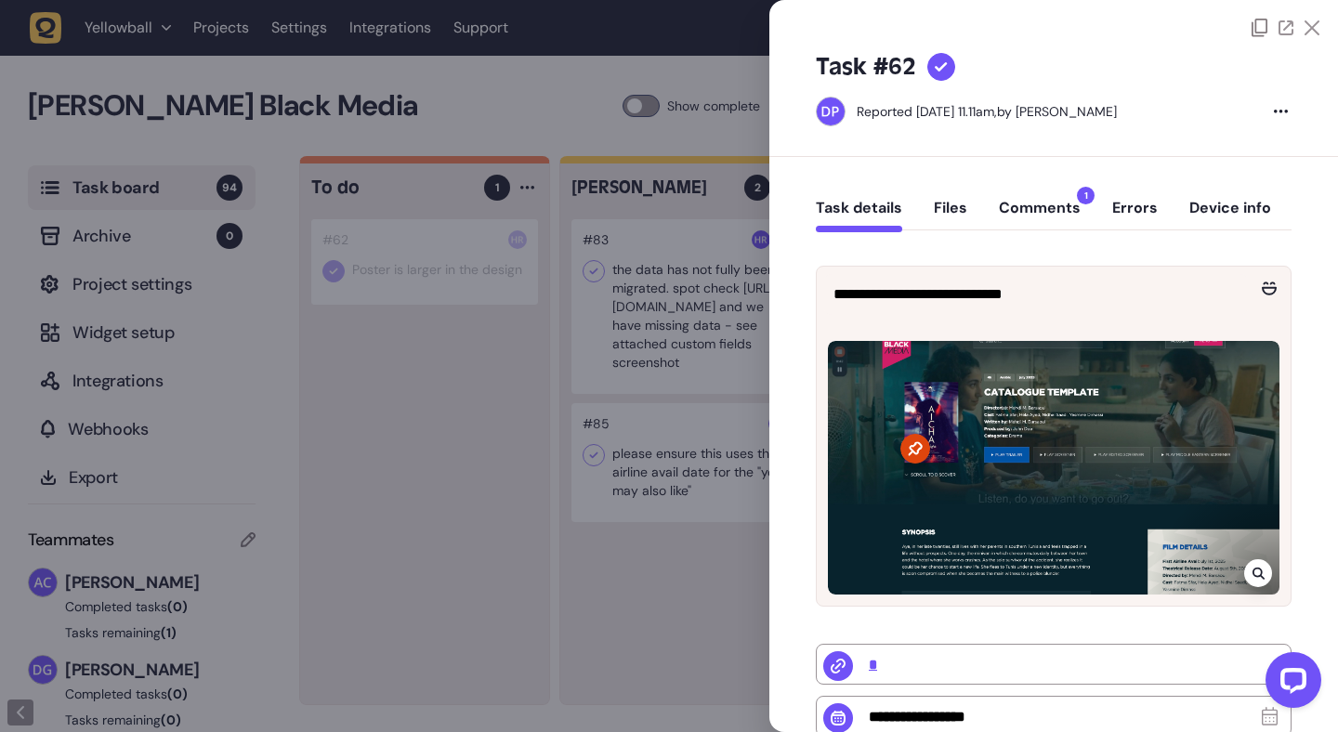
click at [450, 394] on div at bounding box center [669, 366] width 1338 height 732
